Goal: Transaction & Acquisition: Purchase product/service

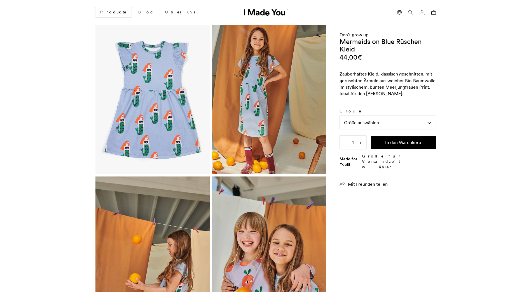
scroll to position [0, 343]
click at [393, 122] on div "Größe auswählen" at bounding box center [388, 122] width 96 height 13
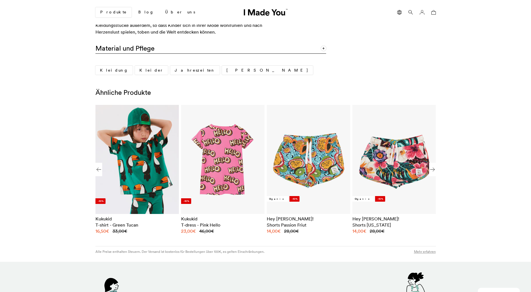
scroll to position [392, 0]
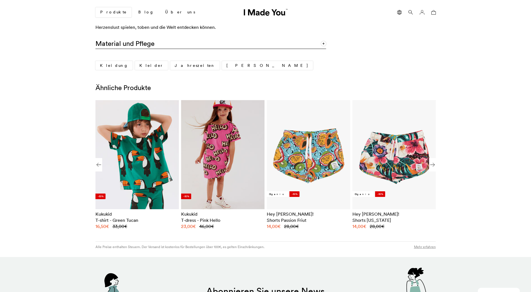
click at [248, 169] on img "2 / 8" at bounding box center [222, 154] width 83 height 109
click at [206, 165] on img "2 / 8" at bounding box center [222, 154] width 83 height 109
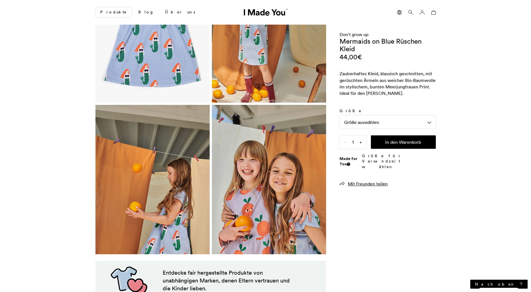
scroll to position [0, 0]
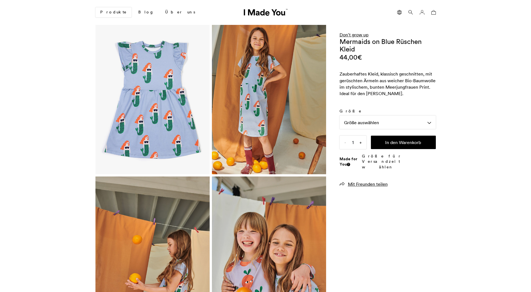
click at [362, 33] on link "Don't grow up" at bounding box center [354, 35] width 29 height 6
click at [361, 34] on link "Don't grow up" at bounding box center [354, 35] width 29 height 6
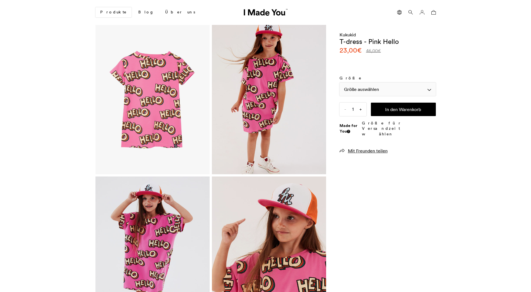
click at [363, 86] on div "Größe auswählen" at bounding box center [388, 89] width 96 height 13
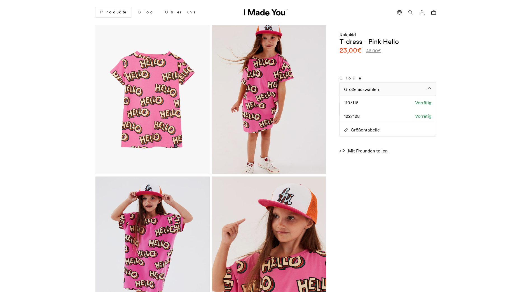
scroll to position [0, 343]
click at [388, 118] on div "122/128 Vorrätig" at bounding box center [388, 115] width 96 height 13
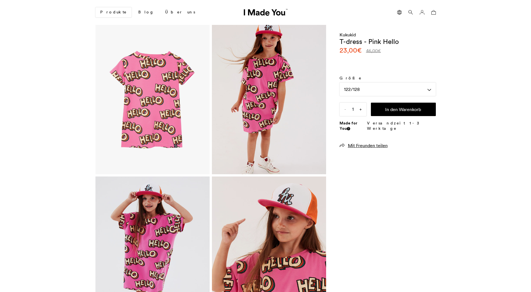
click at [400, 102] on div "Größe Größe auswählen 110/116 122/128 122/128 110/116 Vorrätig 122/128 Vorrätig…" at bounding box center [388, 96] width 96 height 41
click at [399, 105] on button "In den Warenkorb" at bounding box center [403, 109] width 65 height 13
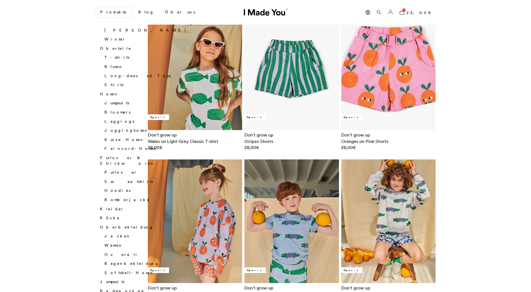
scroll to position [308, 0]
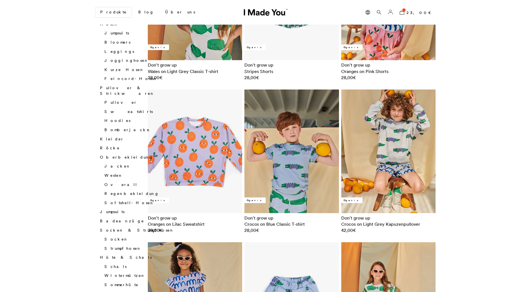
click at [183, 157] on img at bounding box center [195, 152] width 95 height 124
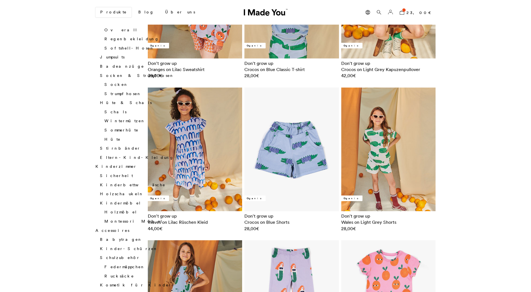
scroll to position [532, 0]
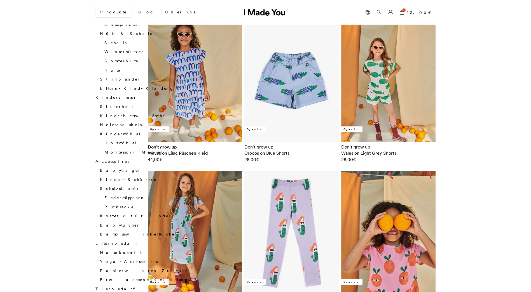
click at [409, 221] on img at bounding box center [388, 233] width 95 height 124
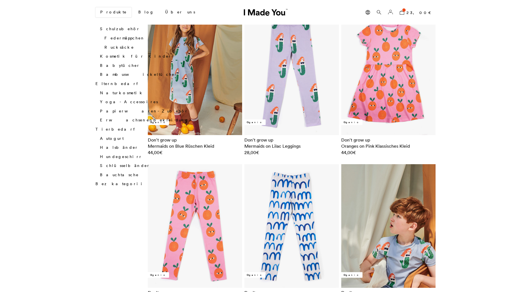
scroll to position [728, 0]
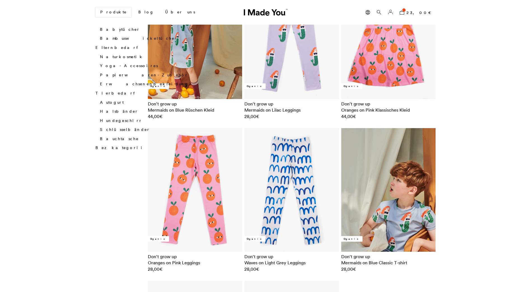
click at [404, 204] on img at bounding box center [388, 190] width 95 height 124
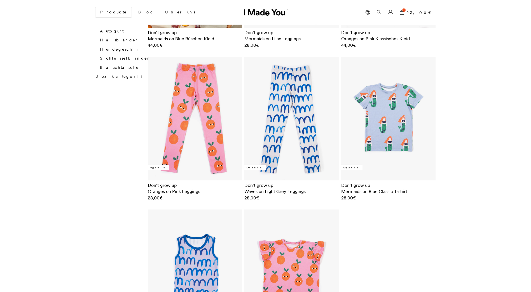
scroll to position [896, 0]
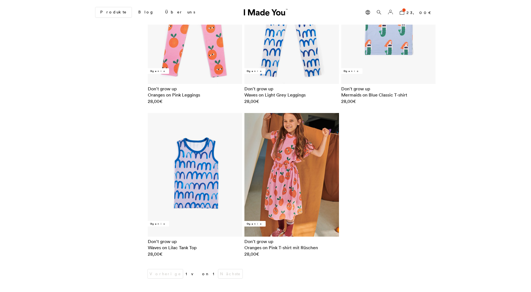
click at [288, 188] on img at bounding box center [291, 175] width 95 height 124
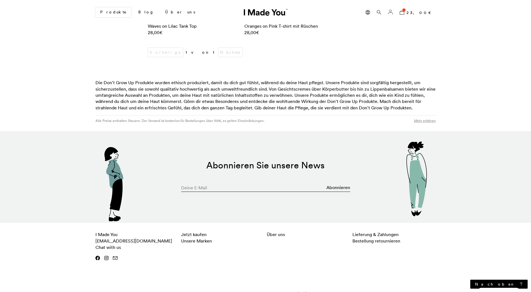
scroll to position [1118, 0]
click at [391, 287] on link "Impressum" at bounding box center [394, 293] width 83 height 12
click at [113, 244] on link "Chat with us" at bounding box center [107, 247] width 25 height 6
click at [506, 281] on link "Nach oben" at bounding box center [498, 284] width 57 height 9
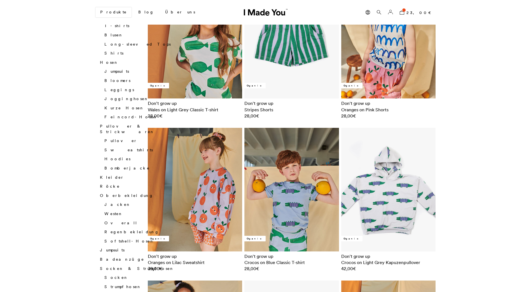
scroll to position [336, 0]
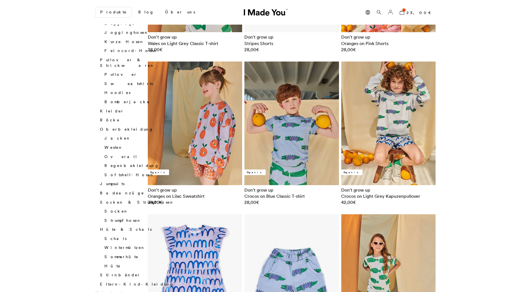
click at [196, 262] on img at bounding box center [195, 276] width 95 height 124
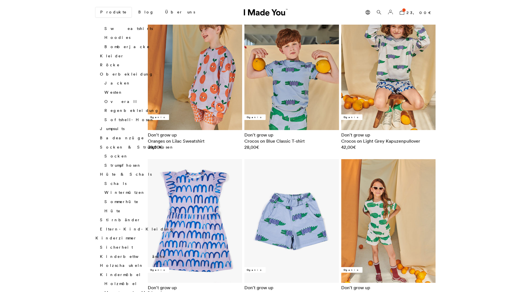
scroll to position [392, 0]
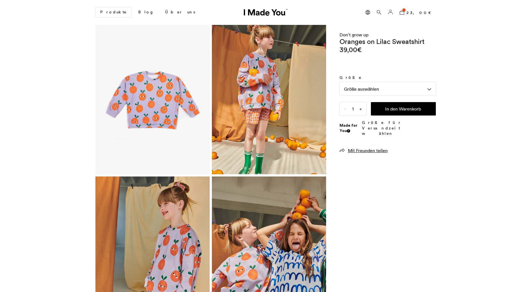
scroll to position [0, 343]
click at [362, 92] on div "Größe auswählen" at bounding box center [388, 88] width 96 height 13
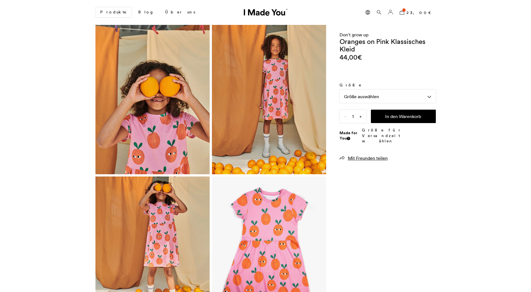
scroll to position [0, 343]
click at [365, 97] on div "Größe auswählen" at bounding box center [388, 96] width 96 height 13
click at [363, 111] on span "Größentabelle" at bounding box center [360, 110] width 40 height 6
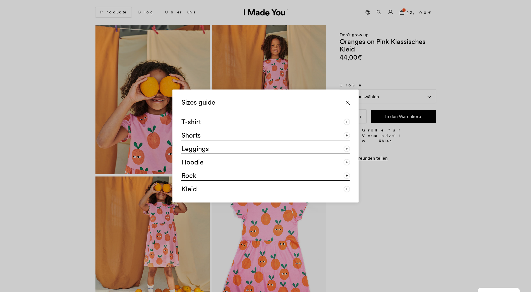
drag, startPoint x: 346, startPoint y: 103, endPoint x: 357, endPoint y: 100, distance: 12.0
click at [346, 103] on icon at bounding box center [348, 103] width 4 height 4
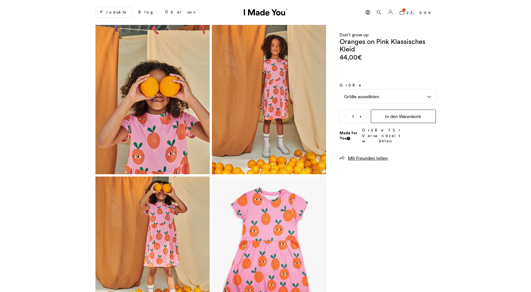
click at [386, 116] on button "In den Warenkorb" at bounding box center [403, 116] width 65 height 13
click at [392, 96] on div "Größe auswählen" at bounding box center [388, 96] width 96 height 13
click at [364, 107] on span "Größentabelle" at bounding box center [360, 110] width 40 height 6
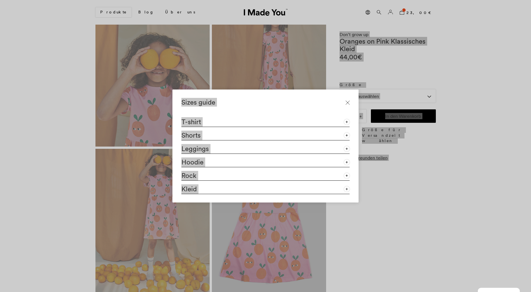
scroll to position [112, 0]
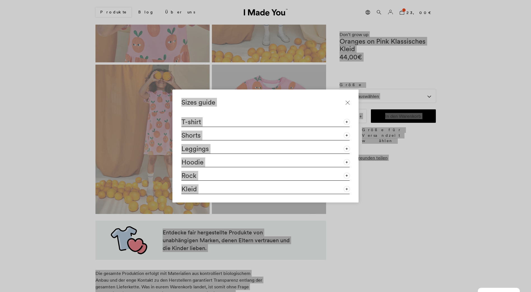
click at [385, 221] on div "Sizes guide T-shirt Größe Alter Länge (cm) Breite(cm) 92/98 2-3Y 40 30 104/110 …" at bounding box center [265, 146] width 531 height 292
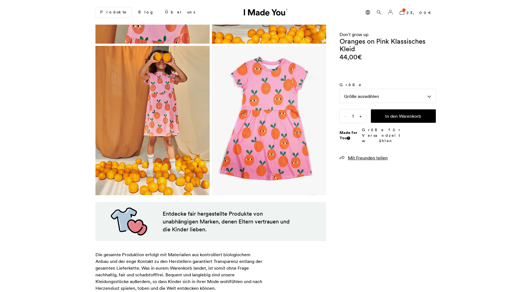
scroll to position [140, 0]
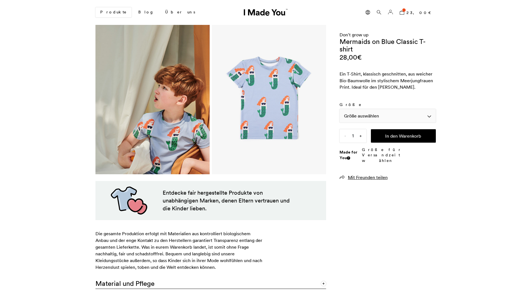
click at [374, 113] on div "Größe auswählen" at bounding box center [388, 115] width 96 height 13
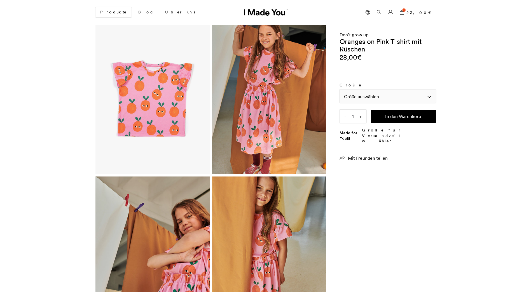
click at [372, 96] on div "Größe auswählen" at bounding box center [388, 96] width 96 height 13
click at [373, 95] on div "Größe auswählen" at bounding box center [388, 96] width 96 height 13
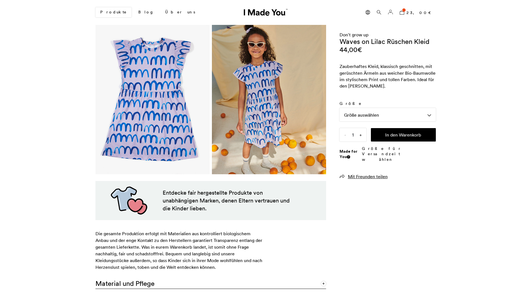
scroll to position [0, 343]
click at [402, 117] on div "Größe auswählen" at bounding box center [388, 114] width 96 height 13
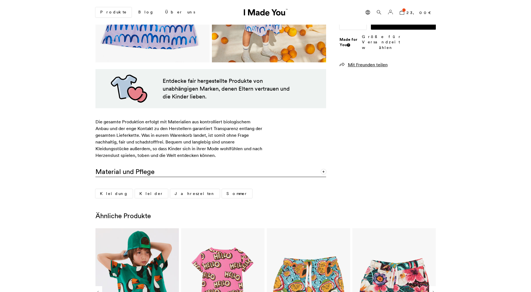
scroll to position [224, 0]
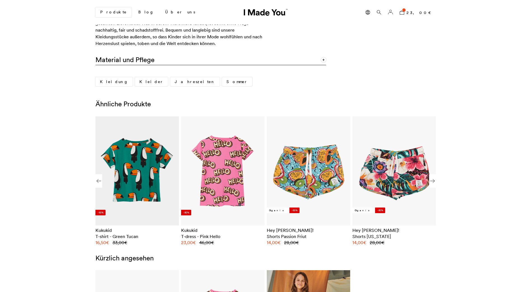
click at [148, 207] on img "1 / 8" at bounding box center [136, 171] width 75 height 98
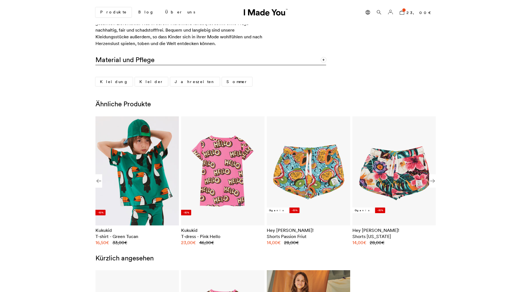
click at [114, 235] on h2 "T-shirt - Green Tucan" at bounding box center [136, 237] width 83 height 6
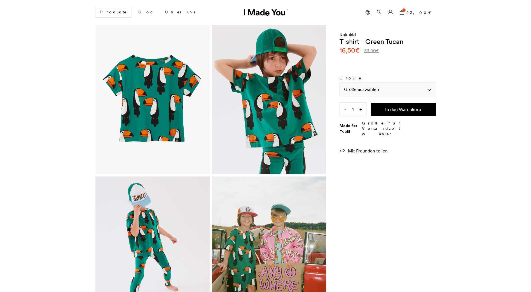
click at [374, 85] on div "Größe auswählen" at bounding box center [388, 89] width 96 height 13
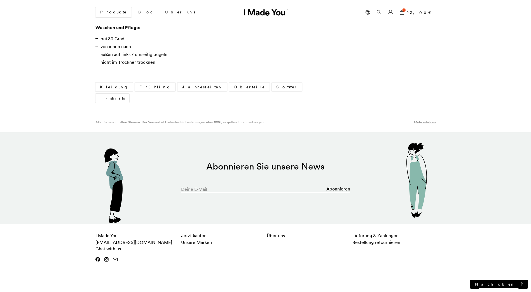
scroll to position [427, 0]
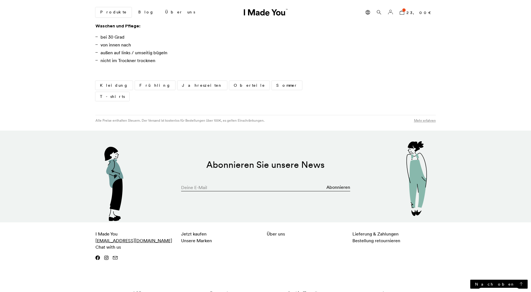
click at [132, 238] on link "[EMAIL_ADDRESS][DOMAIN_NAME]" at bounding box center [133, 241] width 77 height 6
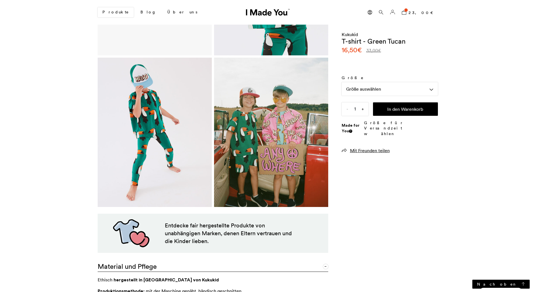
scroll to position [0, 0]
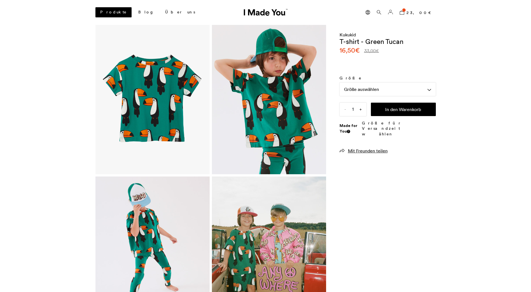
click at [106, 10] on link "Produkte" at bounding box center [113, 12] width 36 height 10
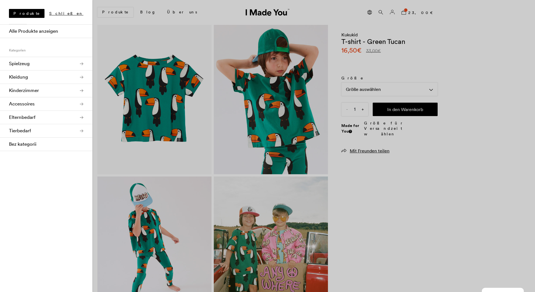
click at [65, 78] on link "Kleidung" at bounding box center [46, 77] width 92 height 13
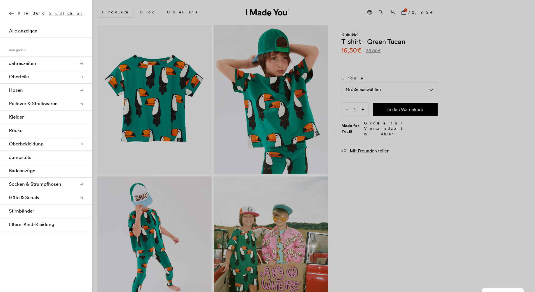
click at [33, 60] on link "Jahreszeiten" at bounding box center [46, 63] width 92 height 13
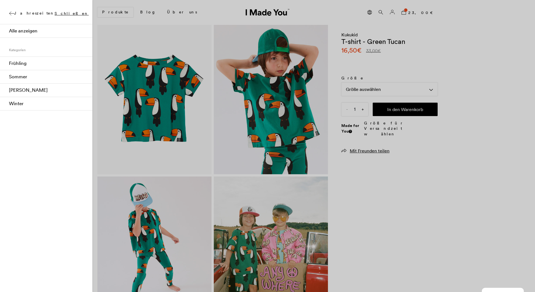
click at [41, 92] on link "[PERSON_NAME]" at bounding box center [46, 90] width 92 height 13
click at [12, 89] on link "[PERSON_NAME]" at bounding box center [46, 90] width 92 height 13
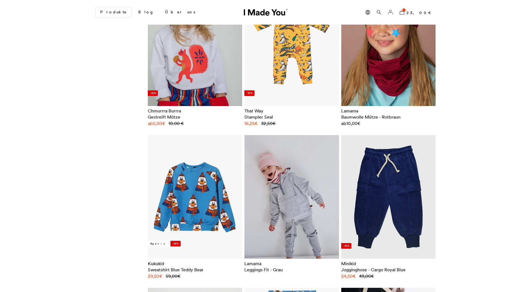
scroll to position [952, 0]
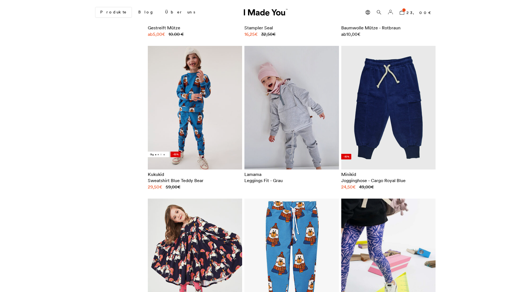
click at [213, 115] on img at bounding box center [195, 108] width 95 height 124
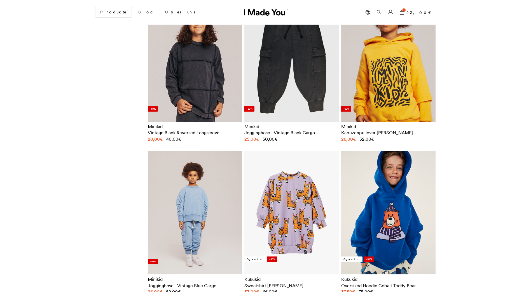
scroll to position [2240, 0]
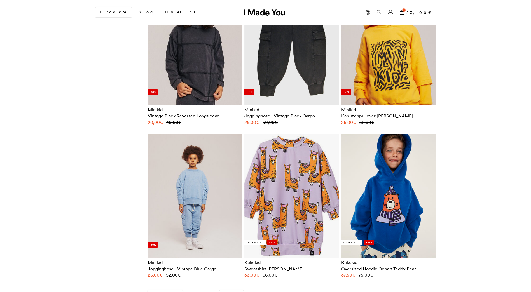
click at [288, 166] on img at bounding box center [291, 196] width 95 height 124
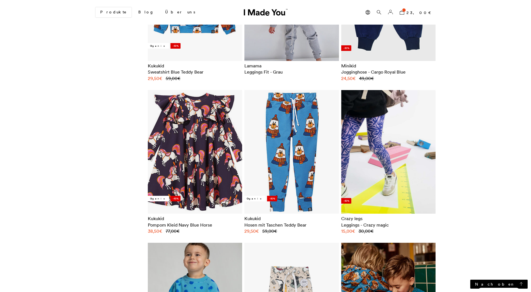
scroll to position [980, 0]
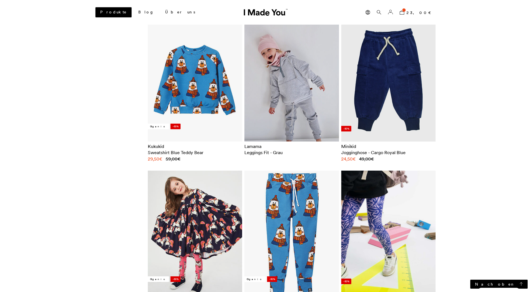
click at [111, 13] on link "Produkte" at bounding box center [113, 12] width 36 height 10
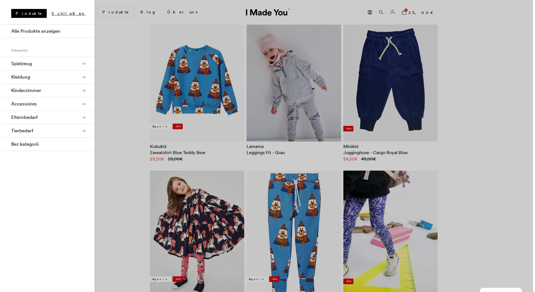
scroll to position [0, 0]
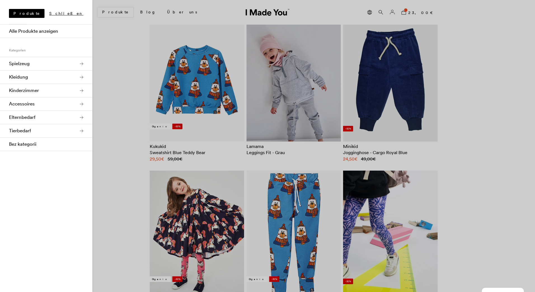
click at [60, 75] on link "Kleidung" at bounding box center [46, 77] width 92 height 13
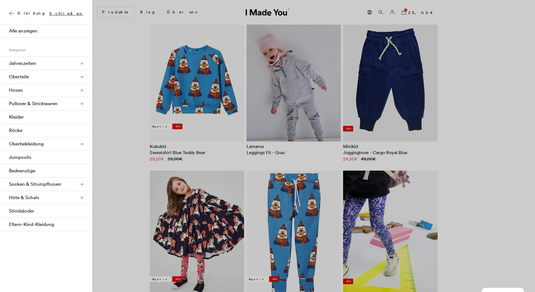
click at [47, 109] on link "Pullover & Strickwaren" at bounding box center [46, 103] width 92 height 13
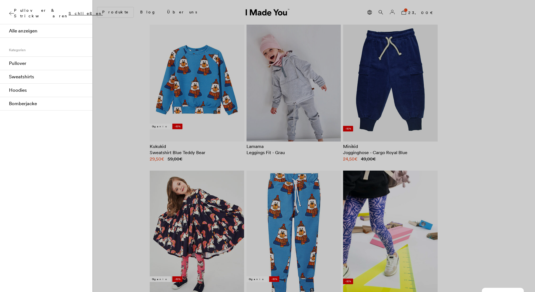
click at [35, 59] on link "Pullover" at bounding box center [46, 63] width 92 height 13
click at [15, 62] on link "Pullover" at bounding box center [46, 63] width 92 height 13
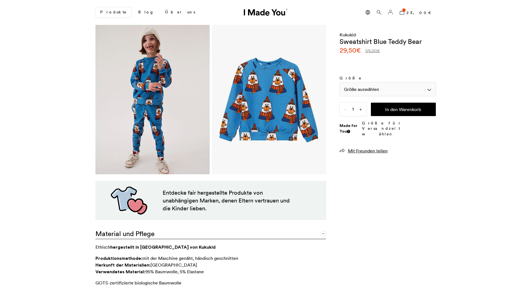
click at [377, 84] on div "Größe auswählen" at bounding box center [388, 89] width 96 height 13
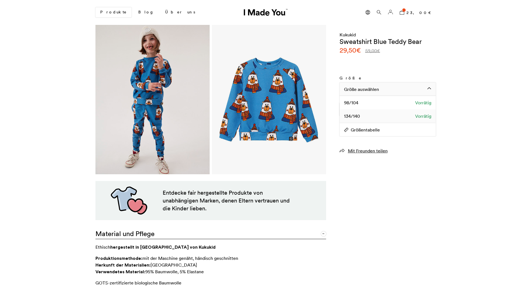
scroll to position [0, 343]
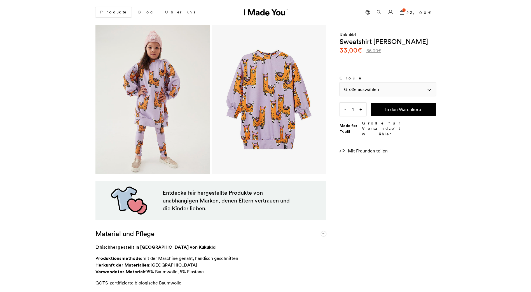
click at [354, 91] on div "Größe auswählen" at bounding box center [388, 89] width 96 height 13
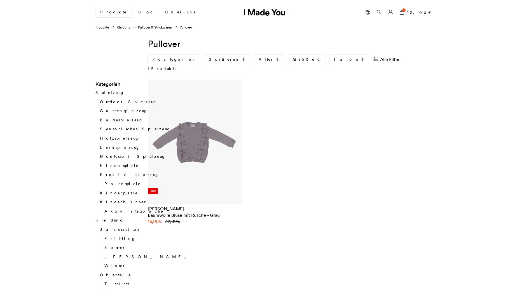
click at [101, 218] on link "Kleidung" at bounding box center [109, 220] width 28 height 5
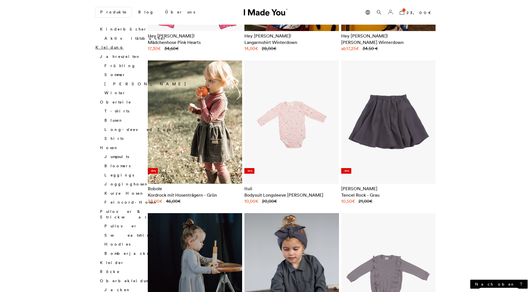
scroll to position [168, 0]
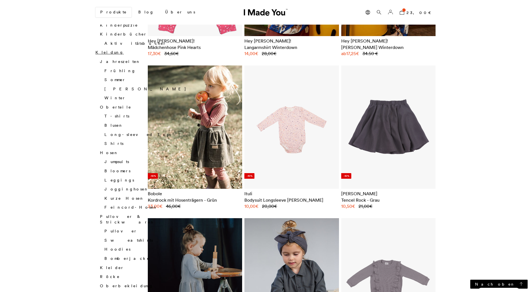
click at [391, 150] on img at bounding box center [388, 127] width 85 height 111
click at [351, 197] on h2 "Tencel Rock - Grau" at bounding box center [388, 200] width 95 height 6
click at [383, 125] on img at bounding box center [388, 127] width 85 height 111
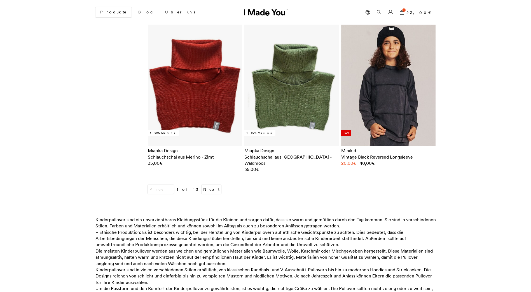
scroll to position [2380, 0]
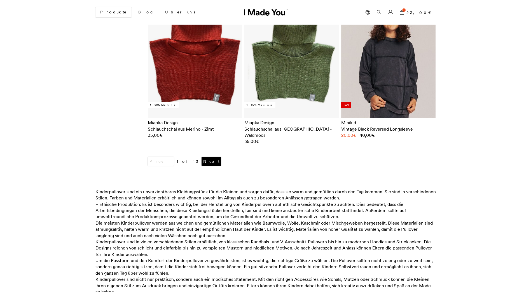
click at [202, 157] on link "Next" at bounding box center [212, 161] width 20 height 9
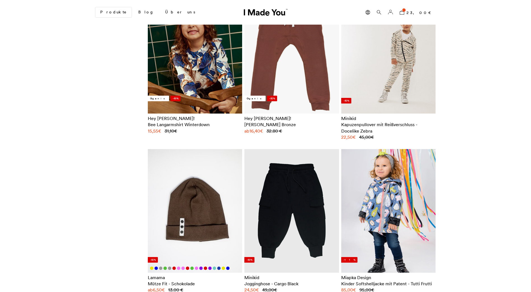
scroll to position [1176, 0]
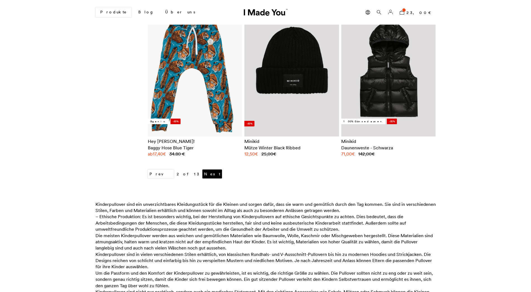
click at [202, 170] on link "Next" at bounding box center [212, 174] width 20 height 9
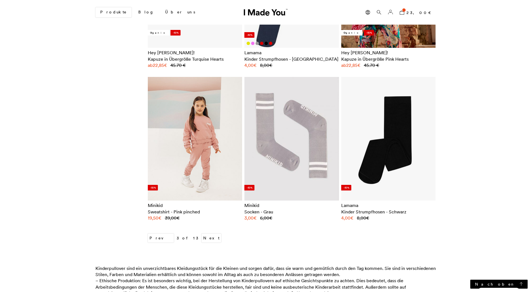
scroll to position [2296, 0]
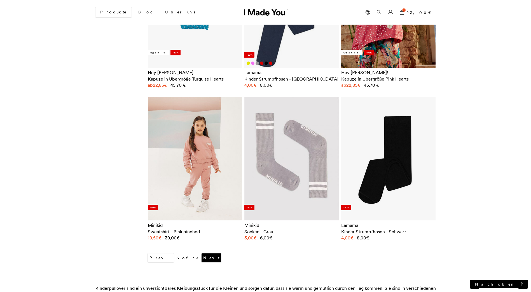
click at [202, 254] on link "Next" at bounding box center [212, 258] width 20 height 9
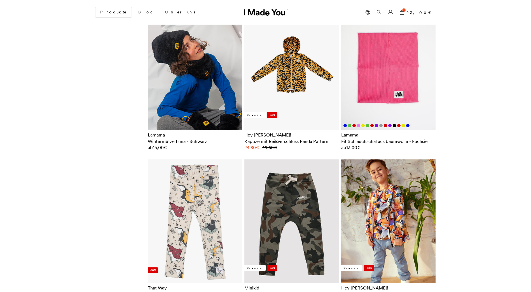
scroll to position [1960, 0]
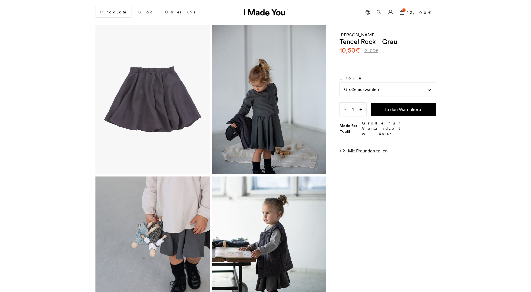
scroll to position [0, 343]
click at [357, 93] on div "Größe auswählen" at bounding box center [388, 89] width 96 height 13
